Goal: Task Accomplishment & Management: Manage account settings

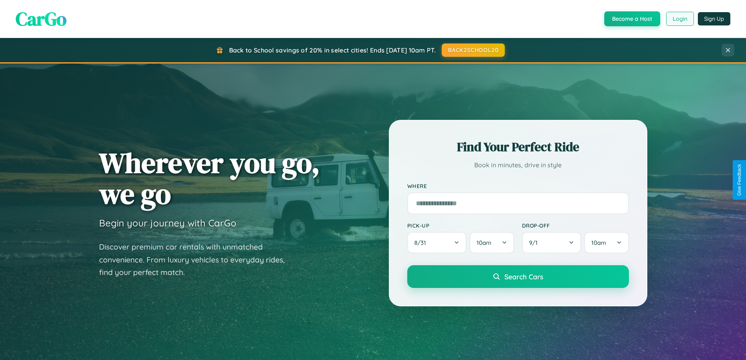
click at [680, 19] on button "Login" at bounding box center [680, 19] width 28 height 14
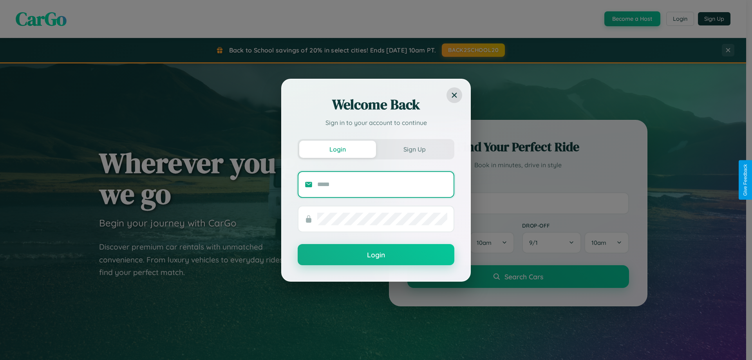
click at [382, 184] on input "text" at bounding box center [382, 184] width 130 height 13
type input "**********"
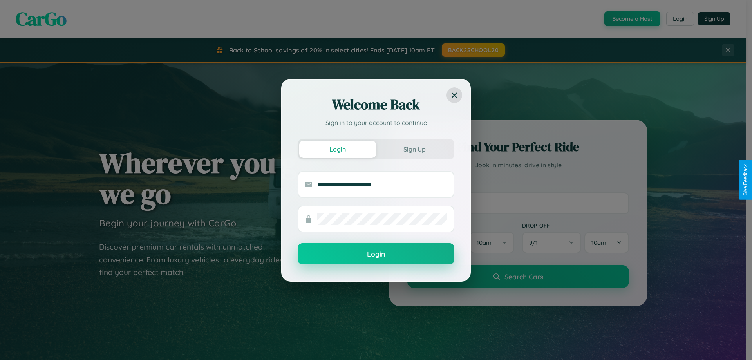
click at [376, 254] on button "Login" at bounding box center [376, 253] width 157 height 21
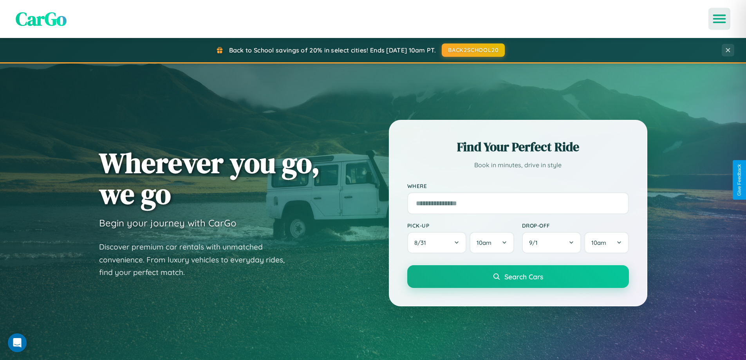
click at [720, 19] on icon "Open menu" at bounding box center [719, 18] width 11 height 7
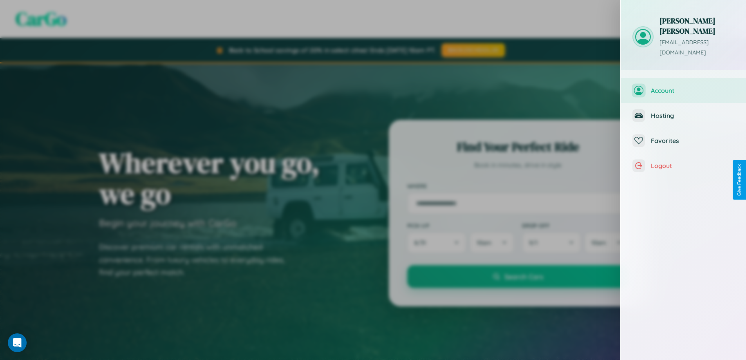
click at [684, 87] on span "Account" at bounding box center [692, 91] width 83 height 8
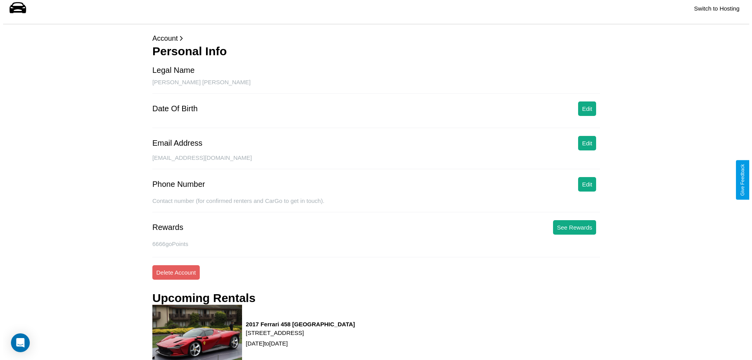
scroll to position [99, 0]
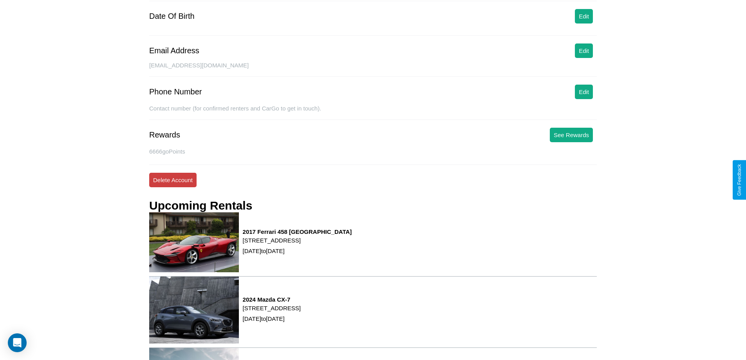
click at [173, 180] on button "Delete Account" at bounding box center [172, 180] width 47 height 14
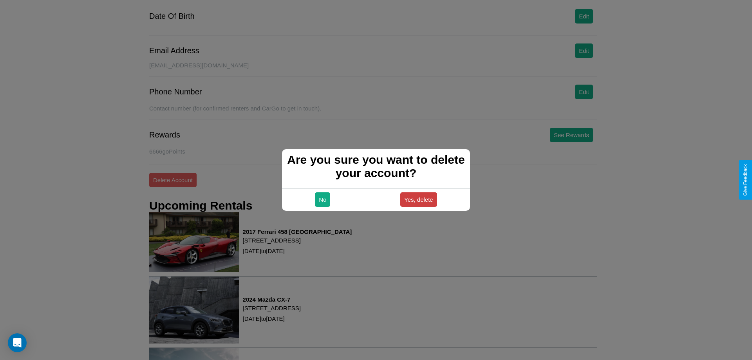
click at [418, 199] on button "Yes, delete" at bounding box center [418, 199] width 37 height 14
